Goal: Task Accomplishment & Management: Use online tool/utility

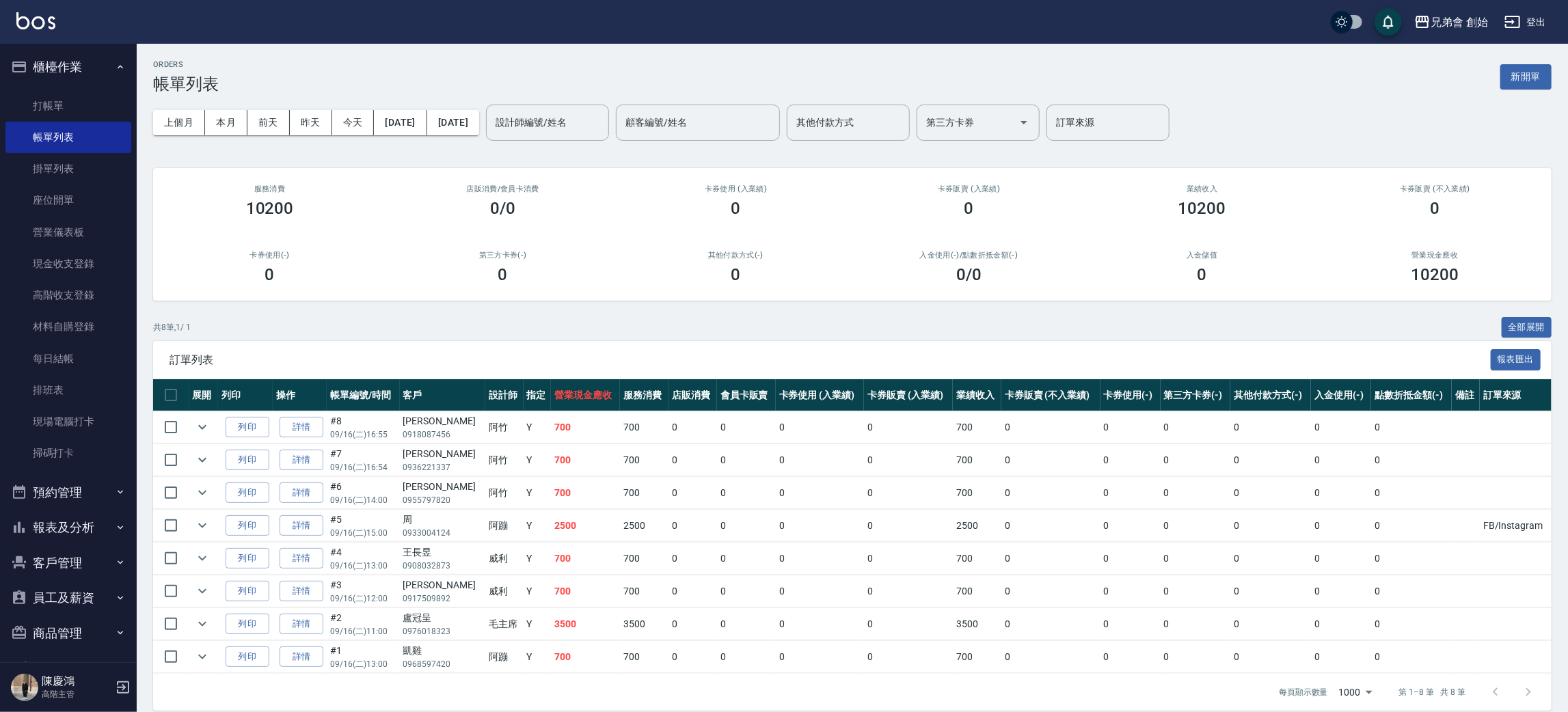
scroll to position [16, 0]
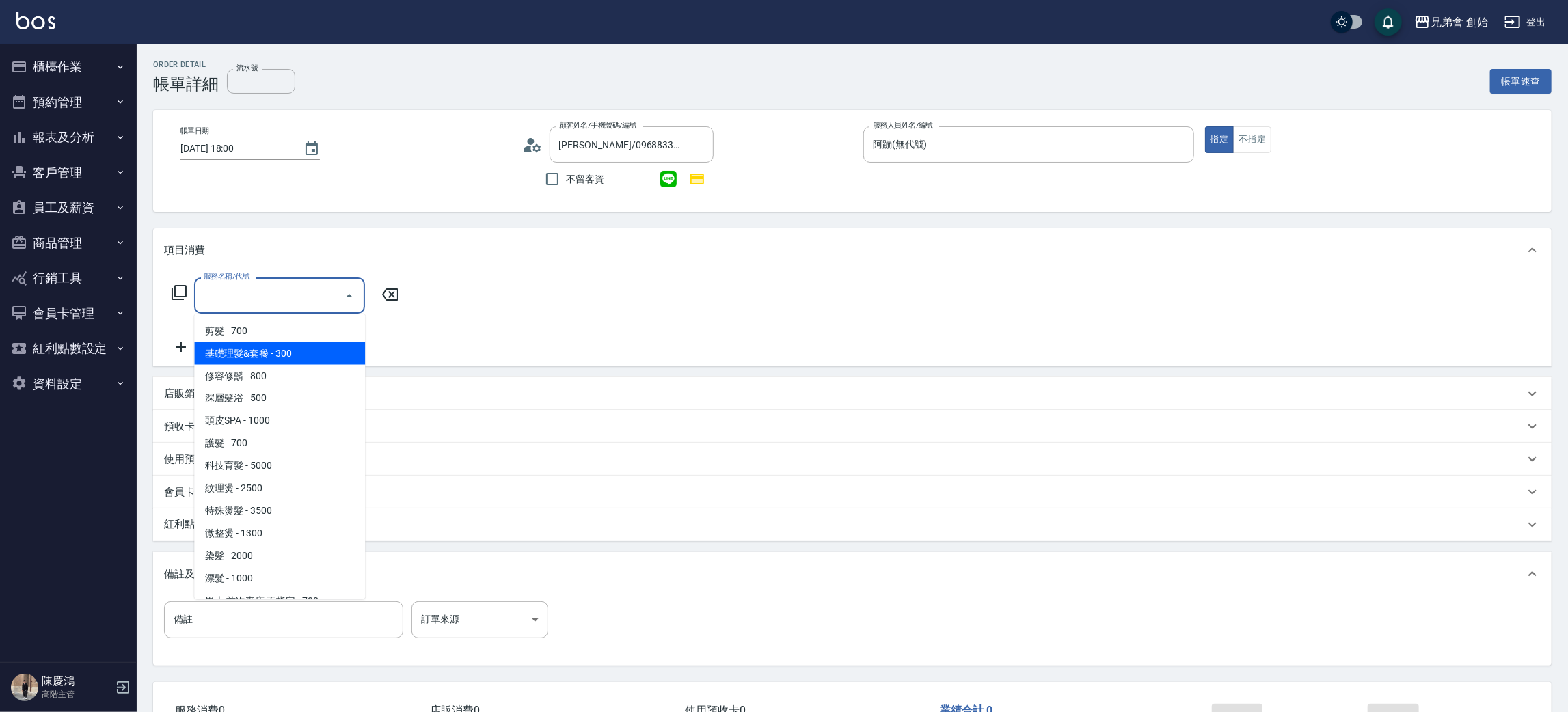
click at [305, 352] on span "基礎理髮&套餐 - 300" at bounding box center [279, 354] width 170 height 23
type input "基礎理髮&套餐(A02)"
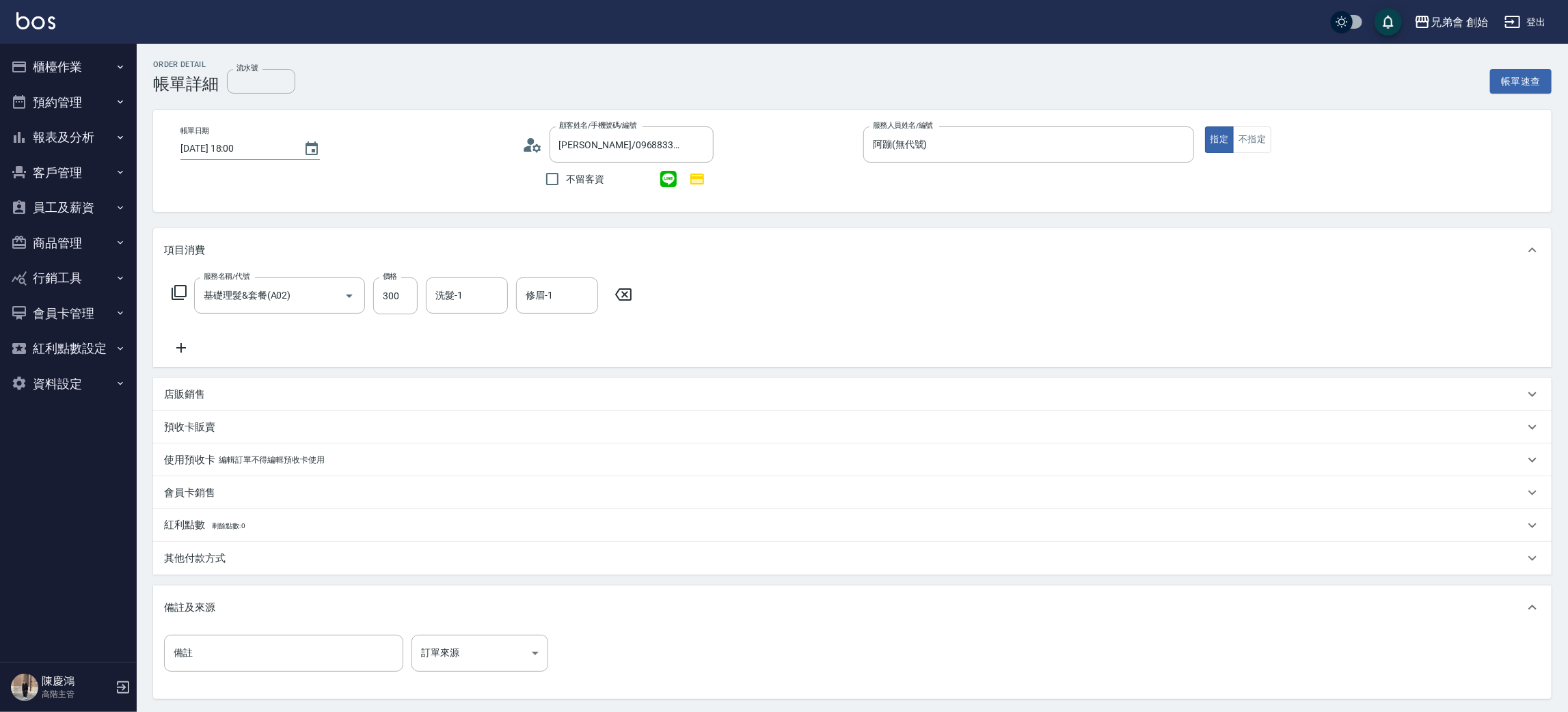
click at [267, 568] on div "其他付款方式" at bounding box center [852, 557] width 1399 height 32
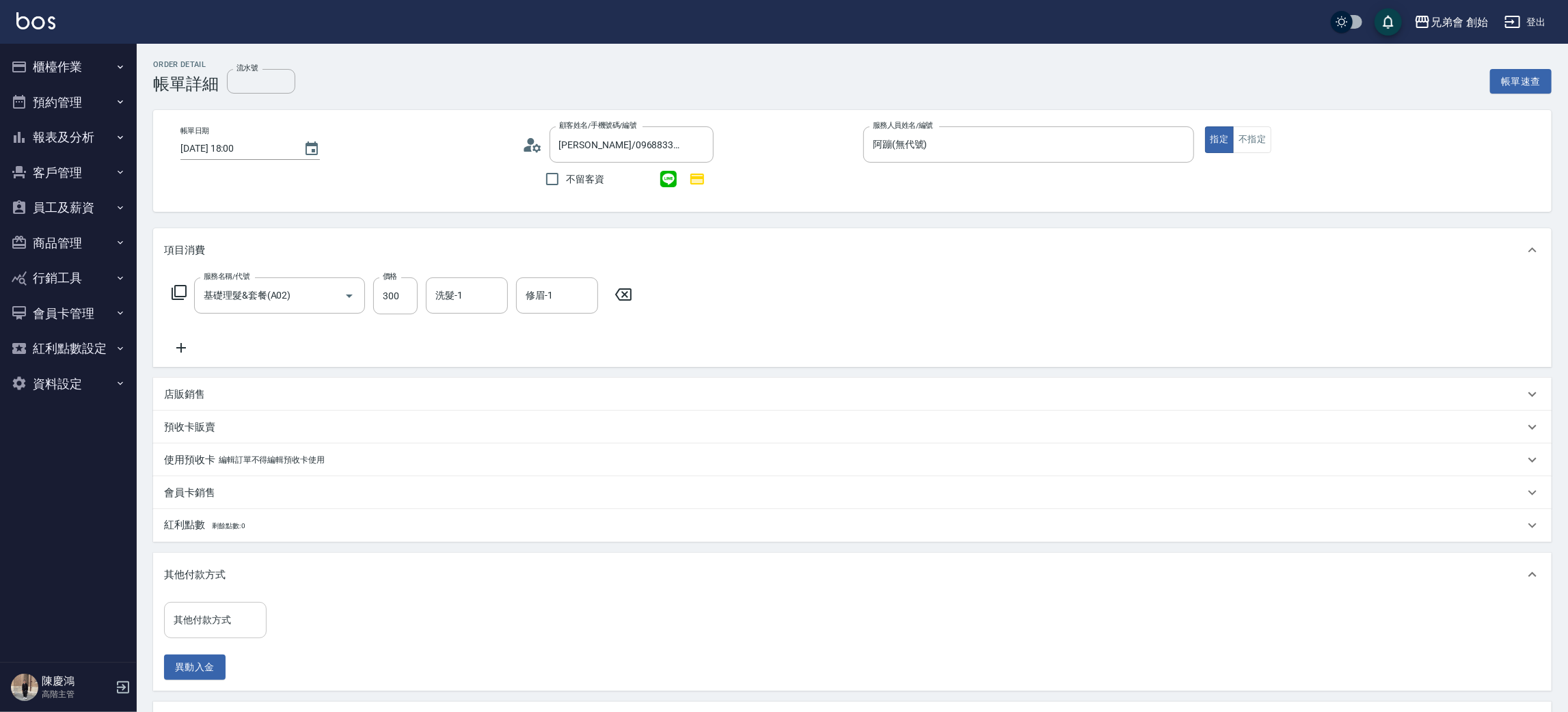
click at [243, 623] on input "其他付款方式" at bounding box center [215, 620] width 90 height 24
click at [220, 547] on span "轉帳" at bounding box center [214, 540] width 103 height 23
type input "轉帳"
click at [331, 638] on input "0" at bounding box center [325, 621] width 103 height 37
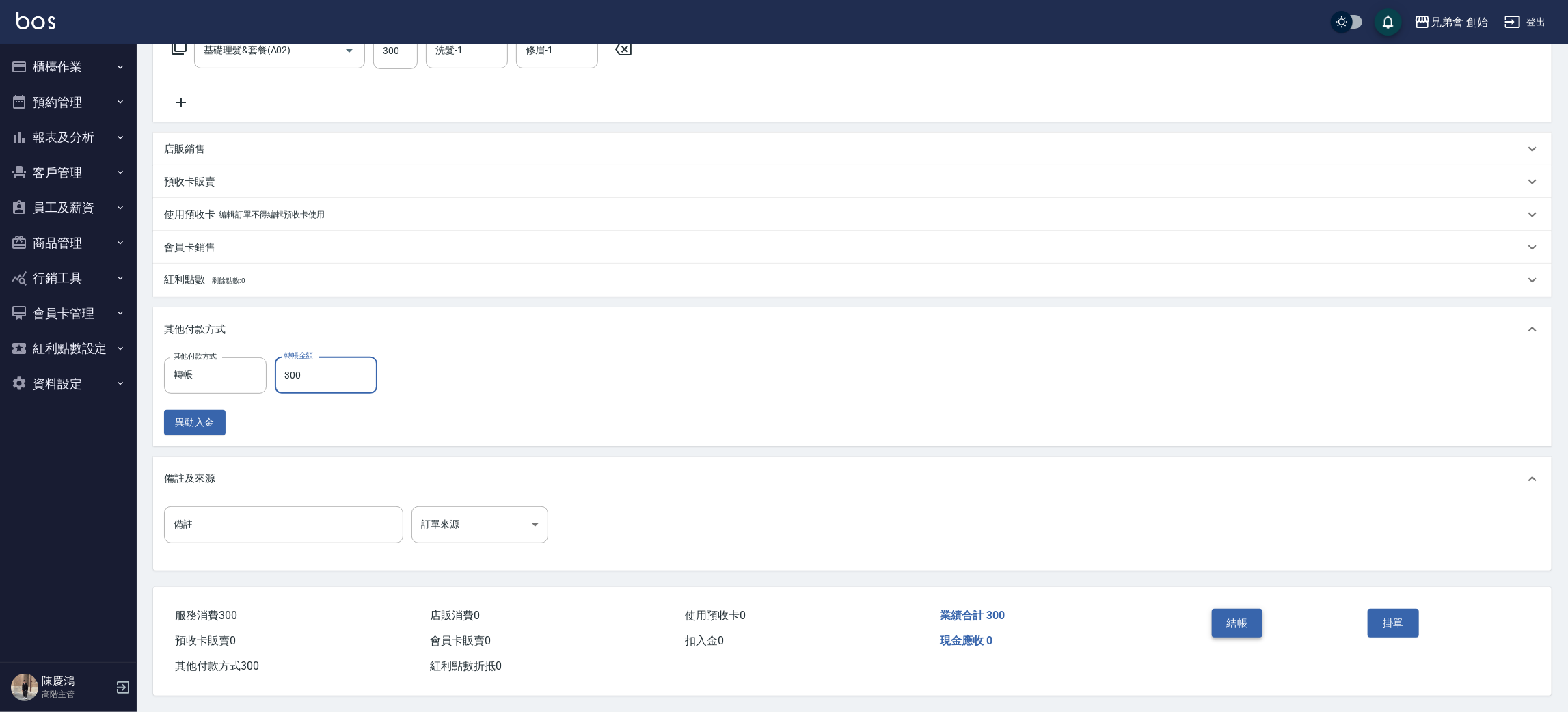
type input "300"
click at [1238, 625] on button "結帳" at bounding box center [1237, 623] width 51 height 28
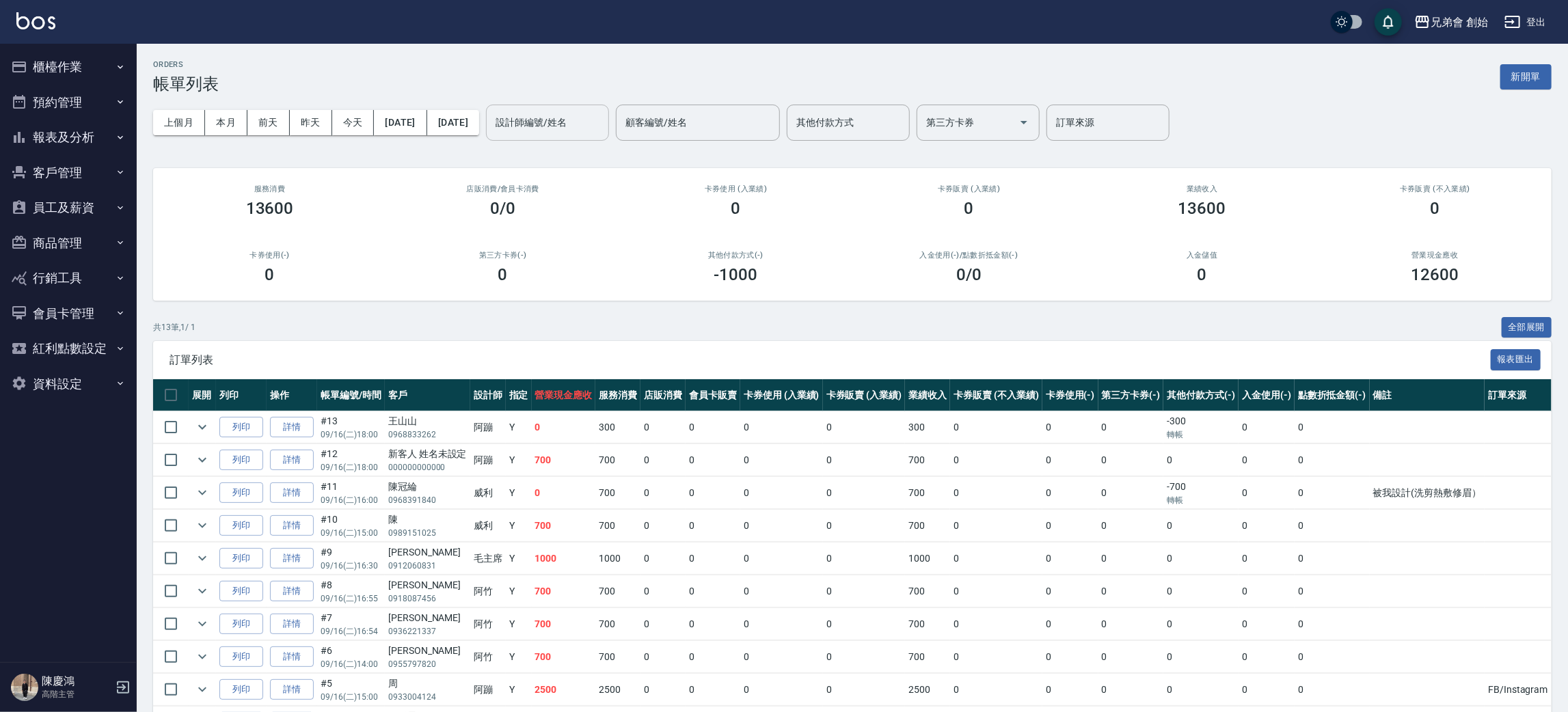
click at [571, 126] on input "設計師編號/姓名" at bounding box center [546, 122] width 111 height 24
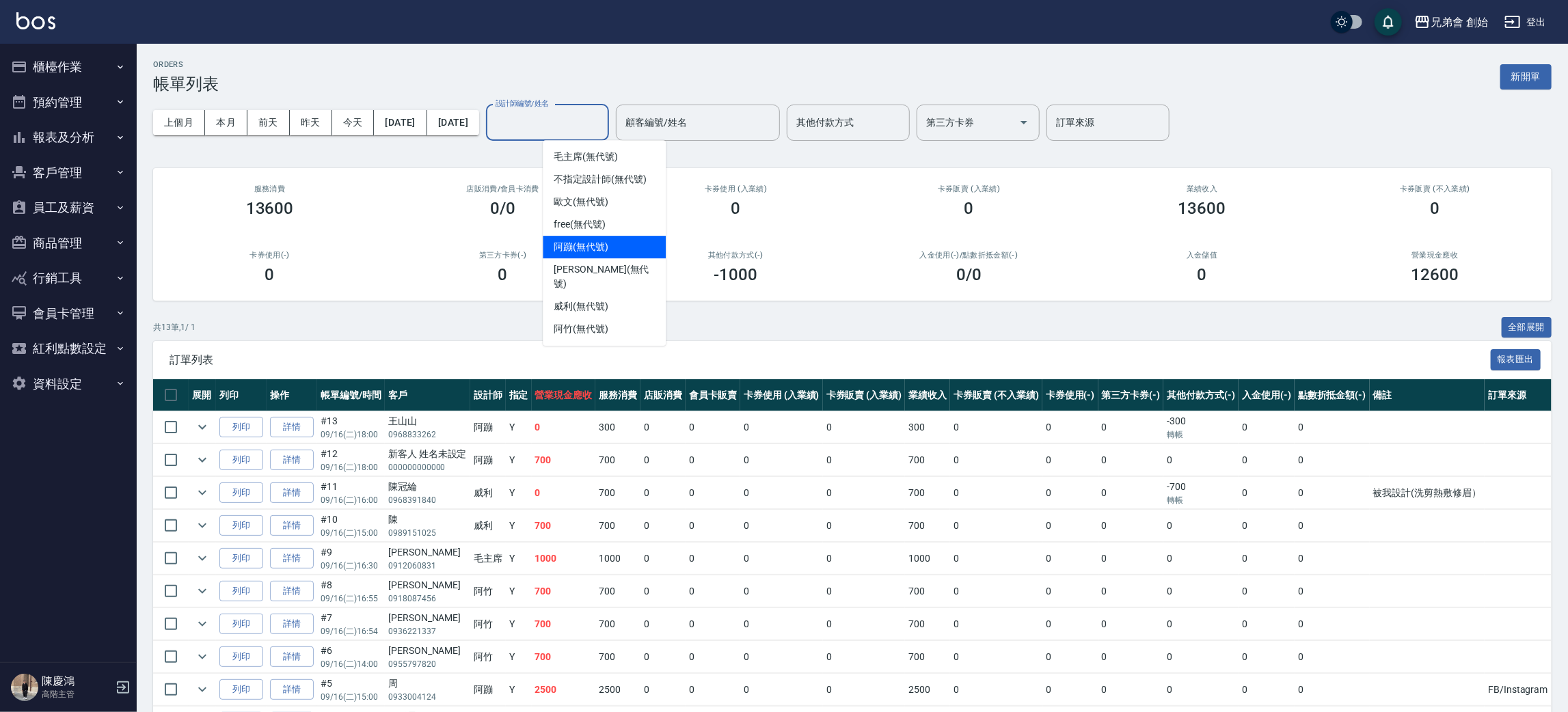
click at [637, 253] on div "阿蹦 (無代號)" at bounding box center [604, 247] width 123 height 23
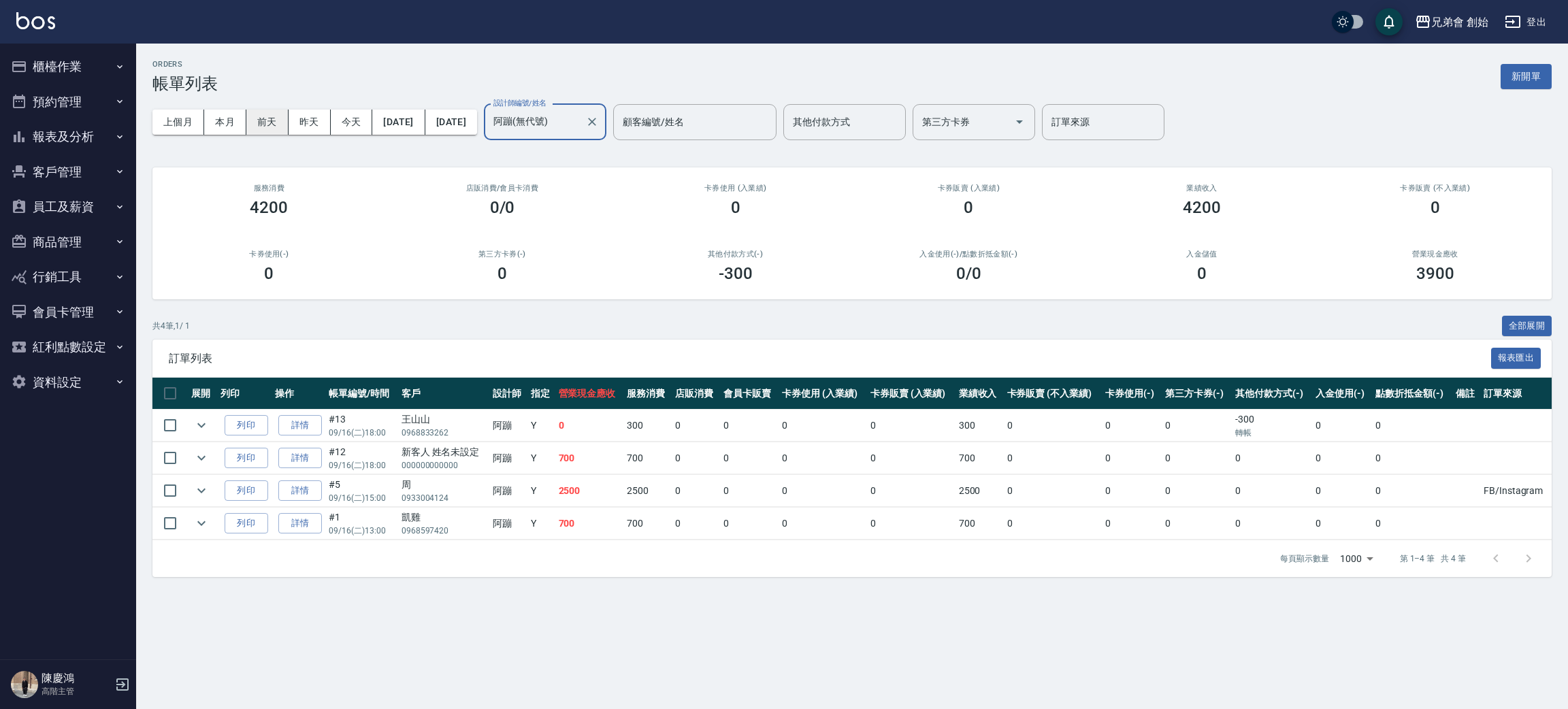
click at [273, 117] on button "前天" at bounding box center [267, 122] width 42 height 25
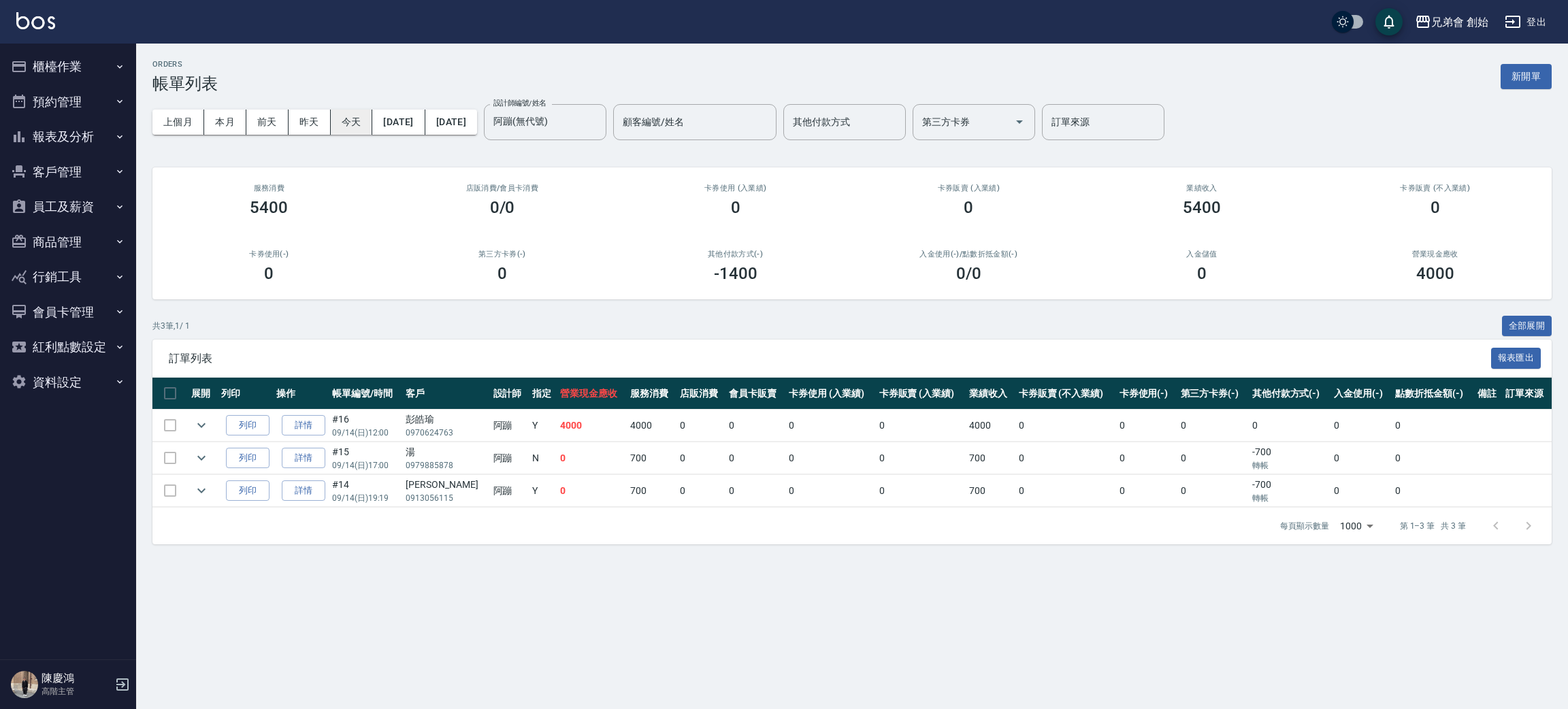
click at [350, 124] on button "今天" at bounding box center [351, 122] width 42 height 25
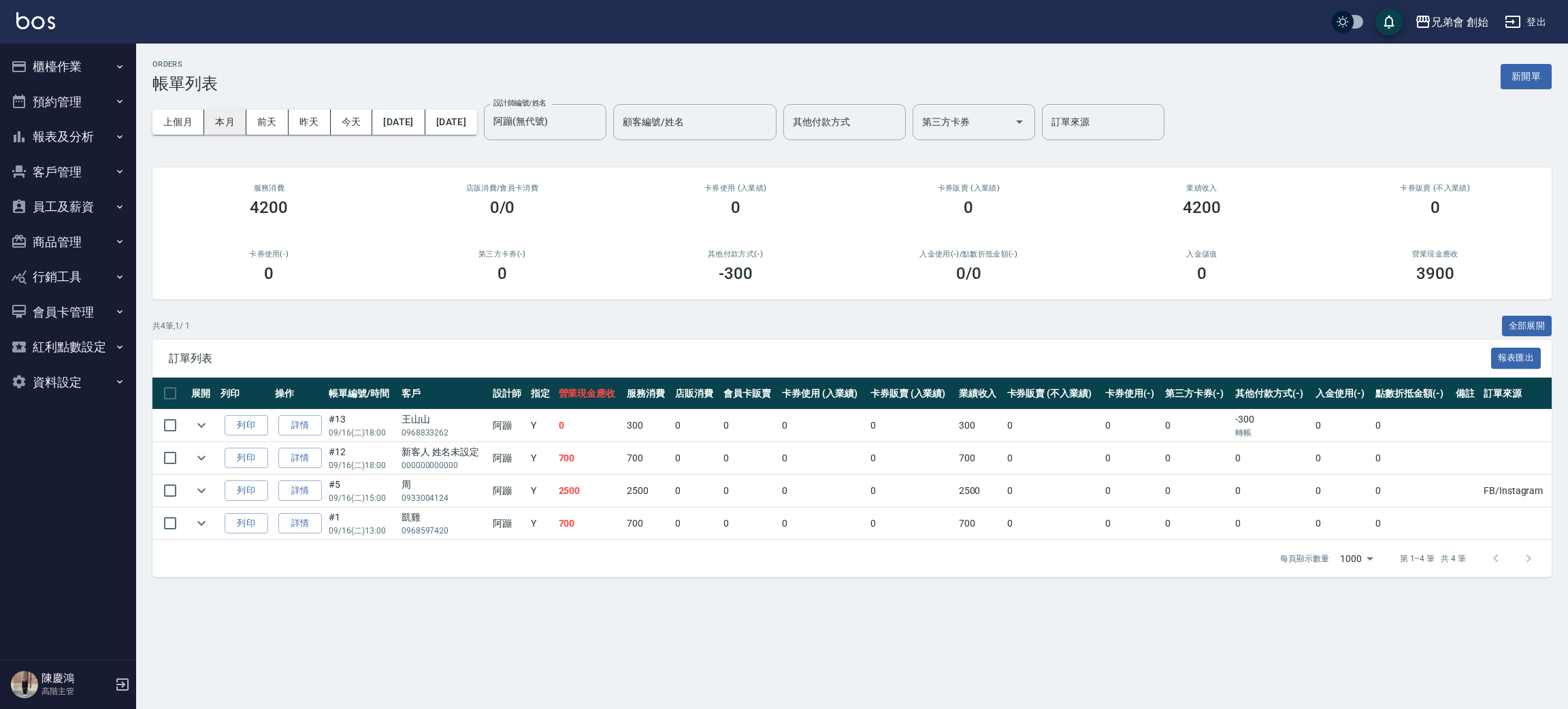
click at [219, 122] on button "本月" at bounding box center [224, 122] width 42 height 25
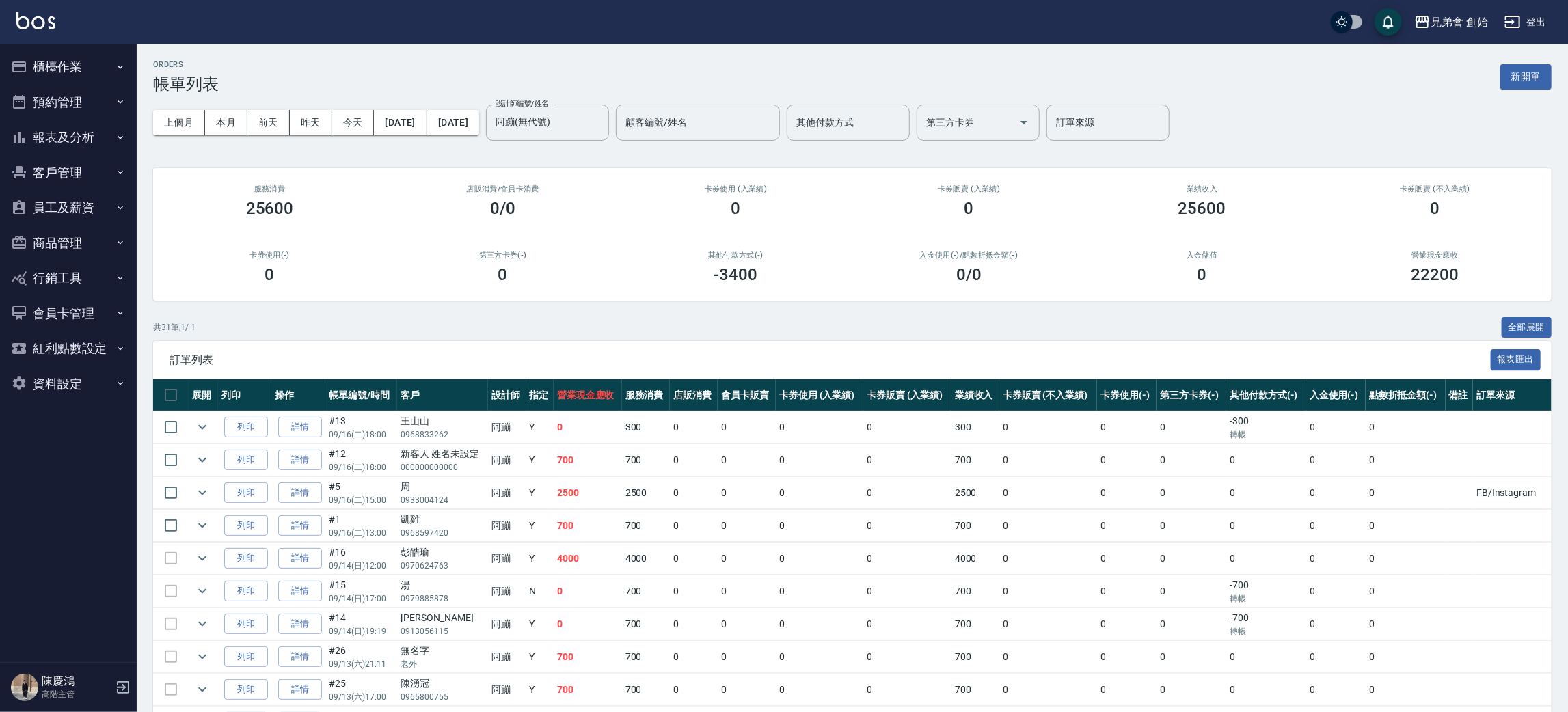
click at [638, 96] on div "上個月 本月 前天 昨天 今天 2025/09/01 2025/09/30 設計師編號/姓名 阿蹦(無代號) 設計師編號/姓名 顧客編號/姓名 顧客編號/姓名…" at bounding box center [852, 122] width 1399 height 58
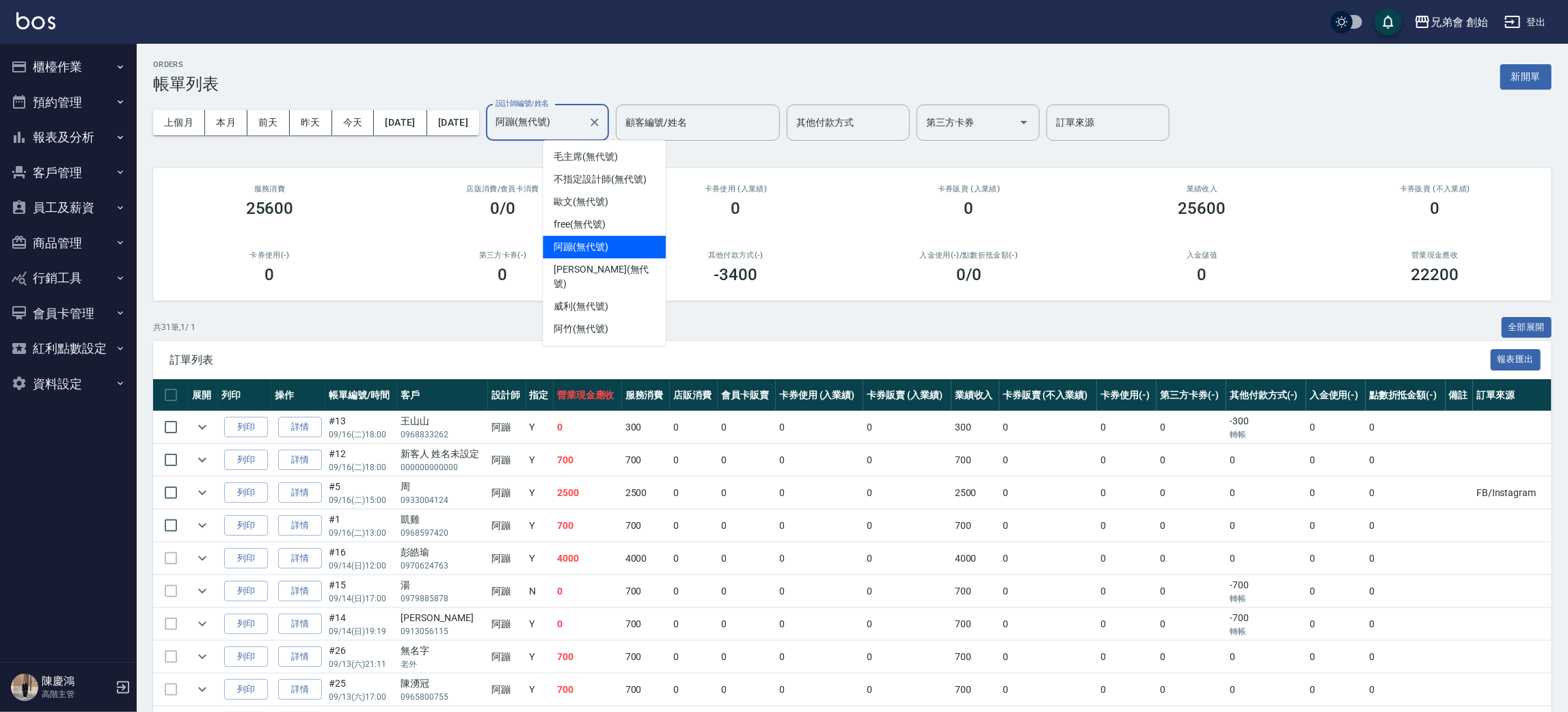
click at [582, 112] on input "阿蹦(無代號)" at bounding box center [537, 122] width 90 height 24
click at [639, 191] on div "歐文 (無代號)" at bounding box center [604, 202] width 123 height 23
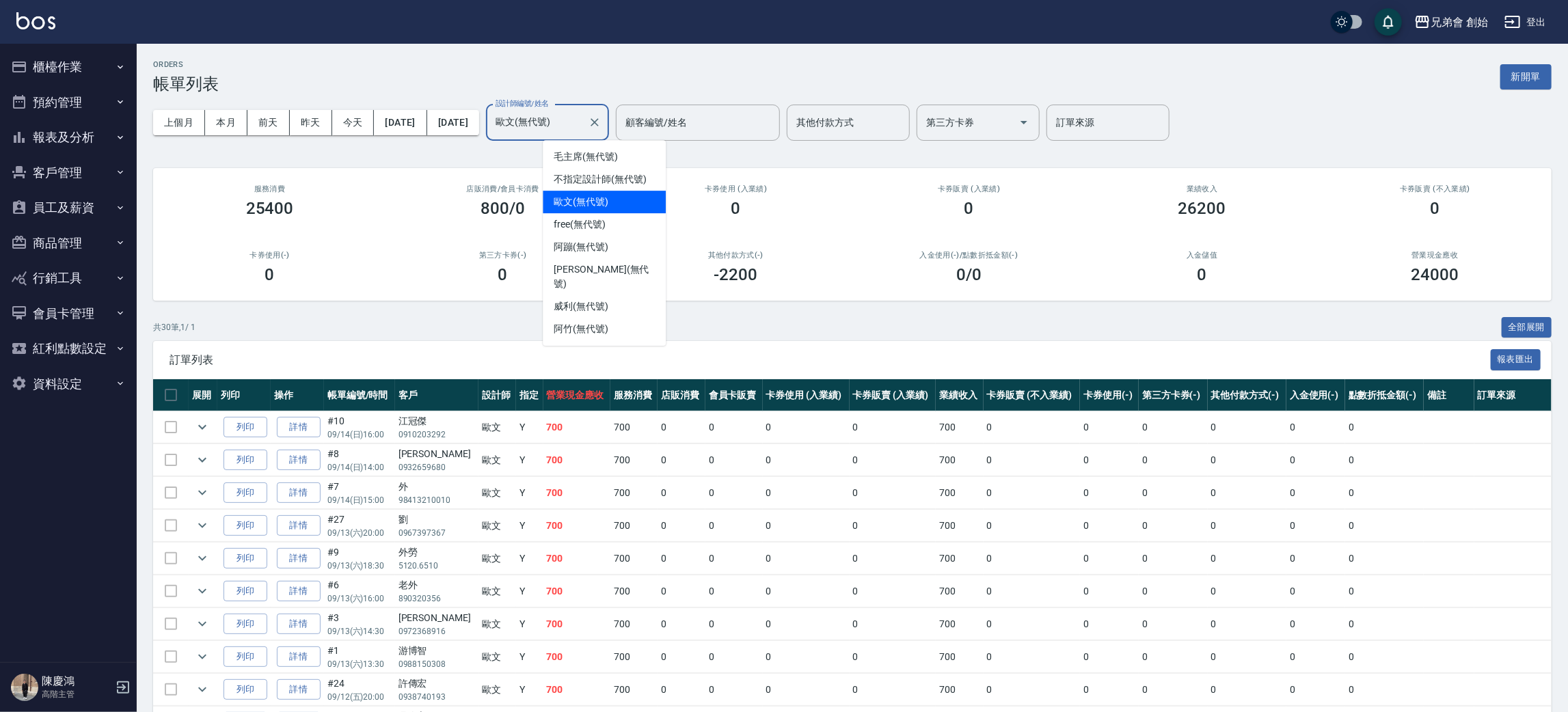
click at [582, 120] on input "歐文(無代號)" at bounding box center [537, 122] width 90 height 24
click at [617, 237] on div "阿蹦 (無代號)" at bounding box center [604, 247] width 123 height 23
type input "阿蹦(無代號)"
